Goal: Check status: Check status

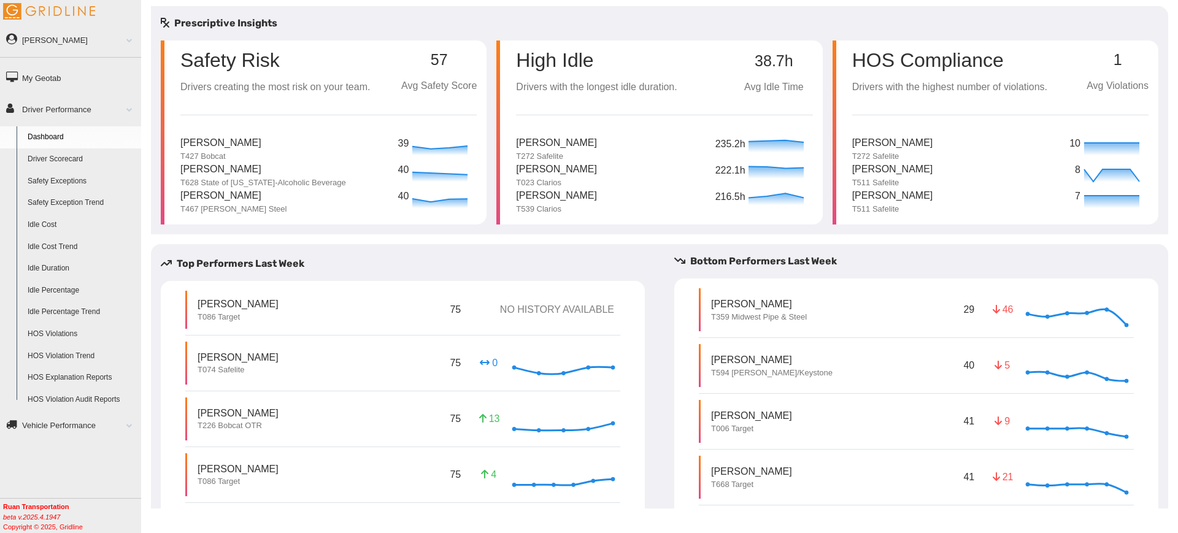
click at [68, 335] on link "HOS Violations" at bounding box center [81, 334] width 119 height 22
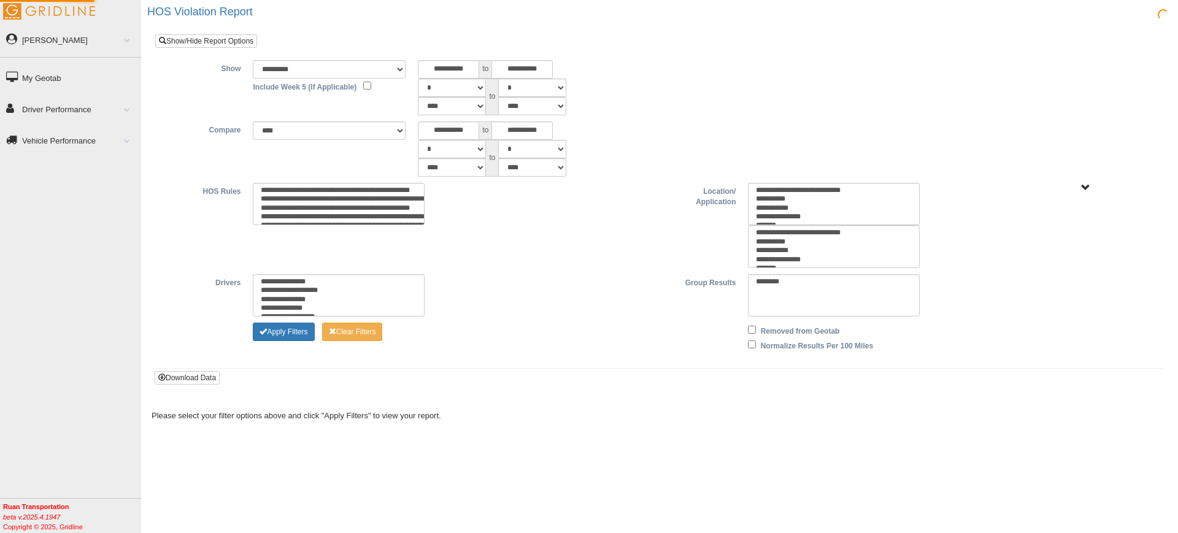
type input "********"
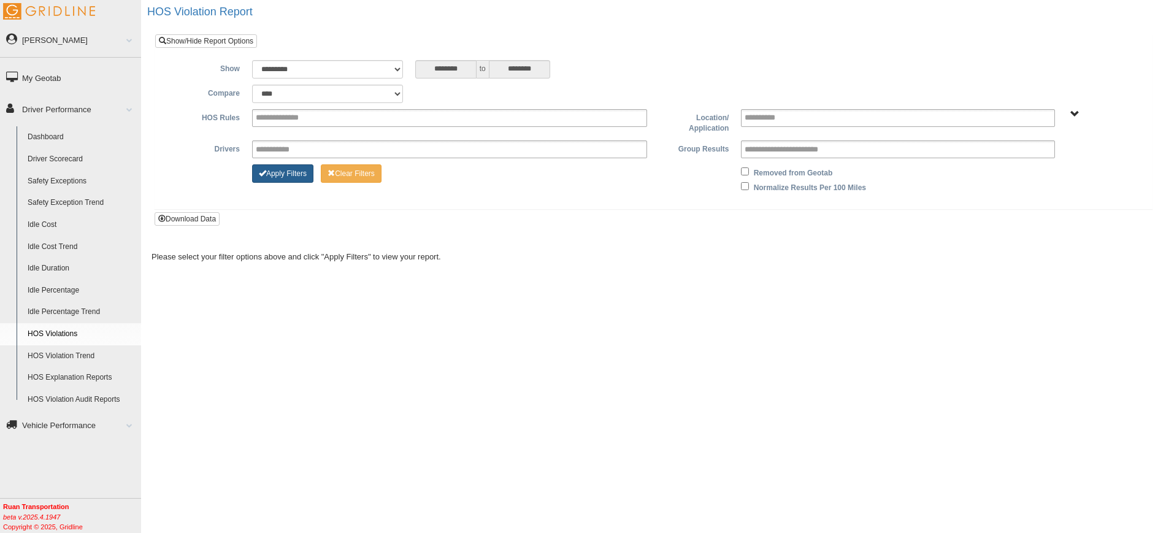
click at [274, 178] on button "Apply Filters" at bounding box center [282, 173] width 61 height 18
